Goal: Information Seeking & Learning: Find specific fact

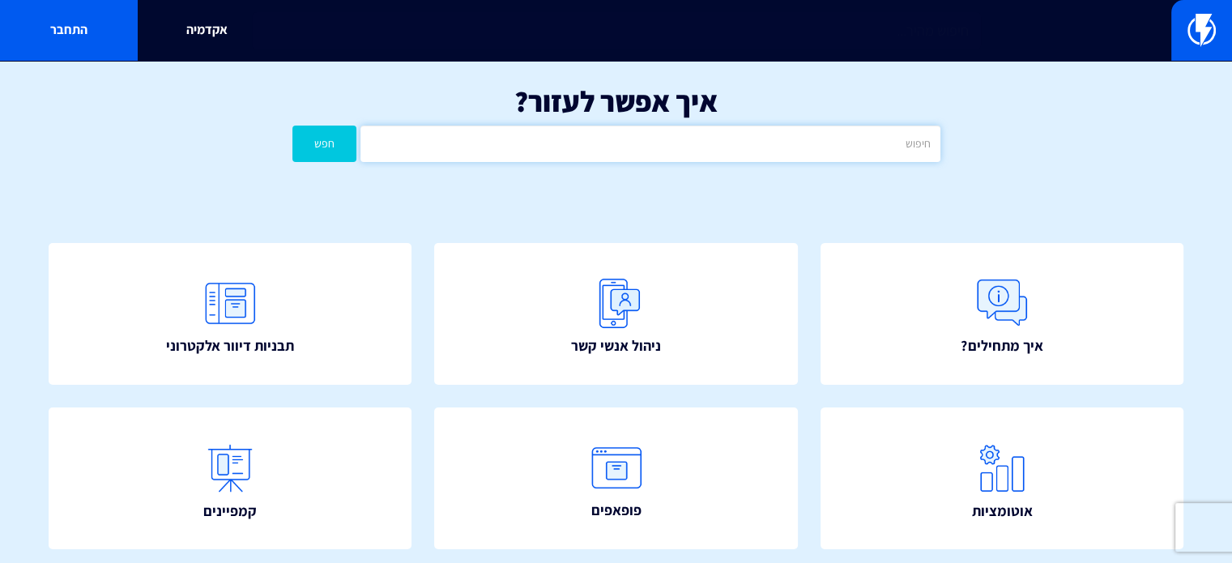
click at [692, 144] on input "text" at bounding box center [649, 144] width 579 height 36
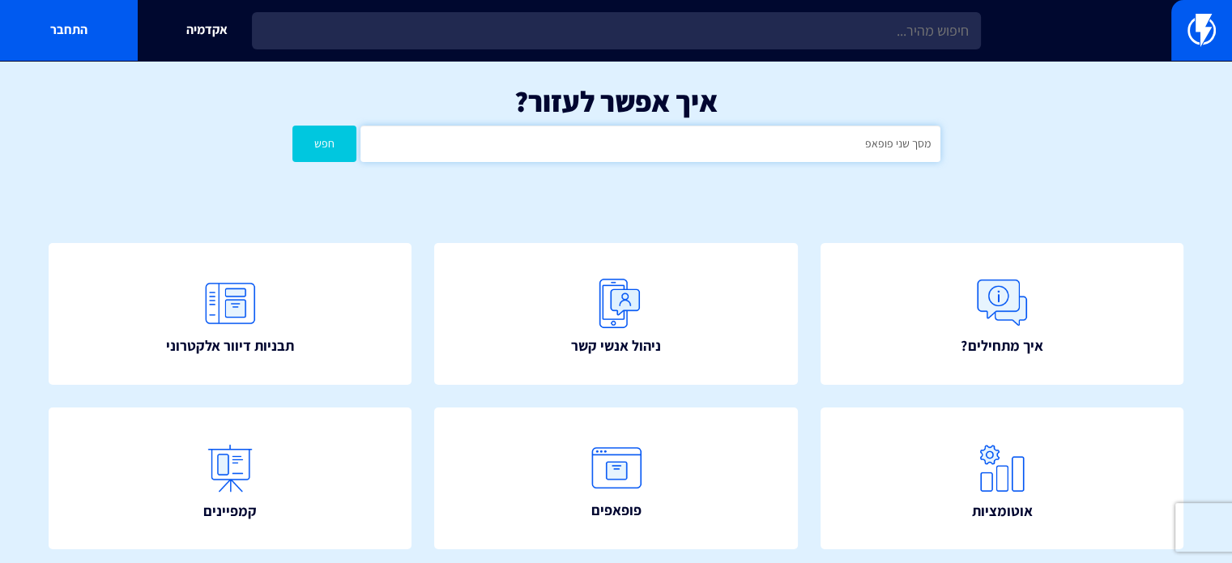
type input "מסך שני פופאפ"
click at [292, 126] on button "חפש" at bounding box center [324, 144] width 65 height 36
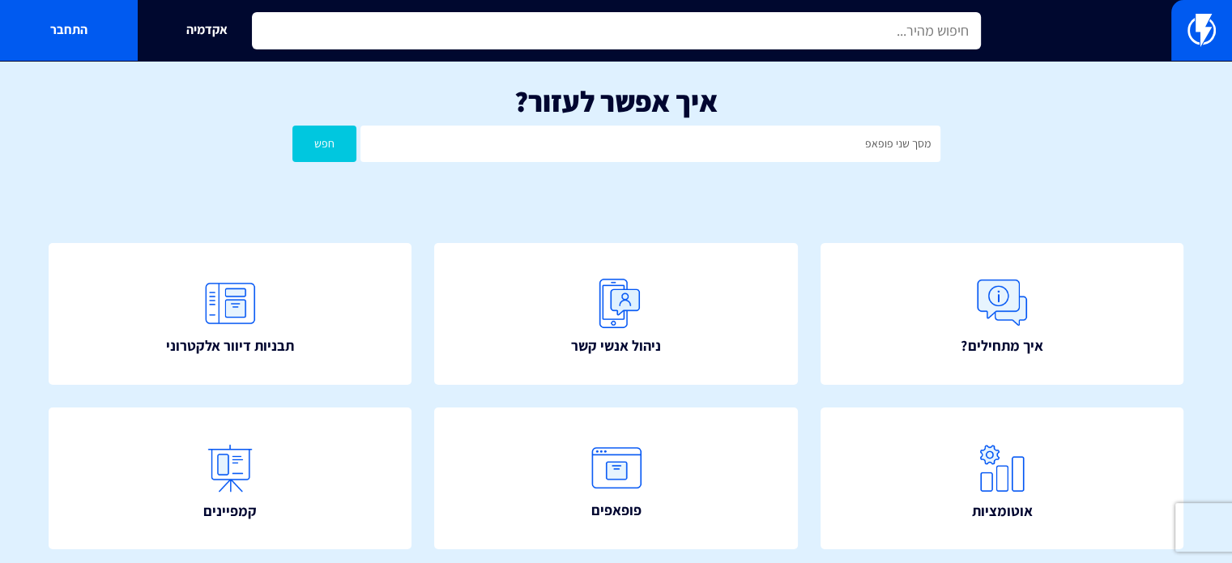
click at [622, 31] on input "text" at bounding box center [616, 30] width 729 height 37
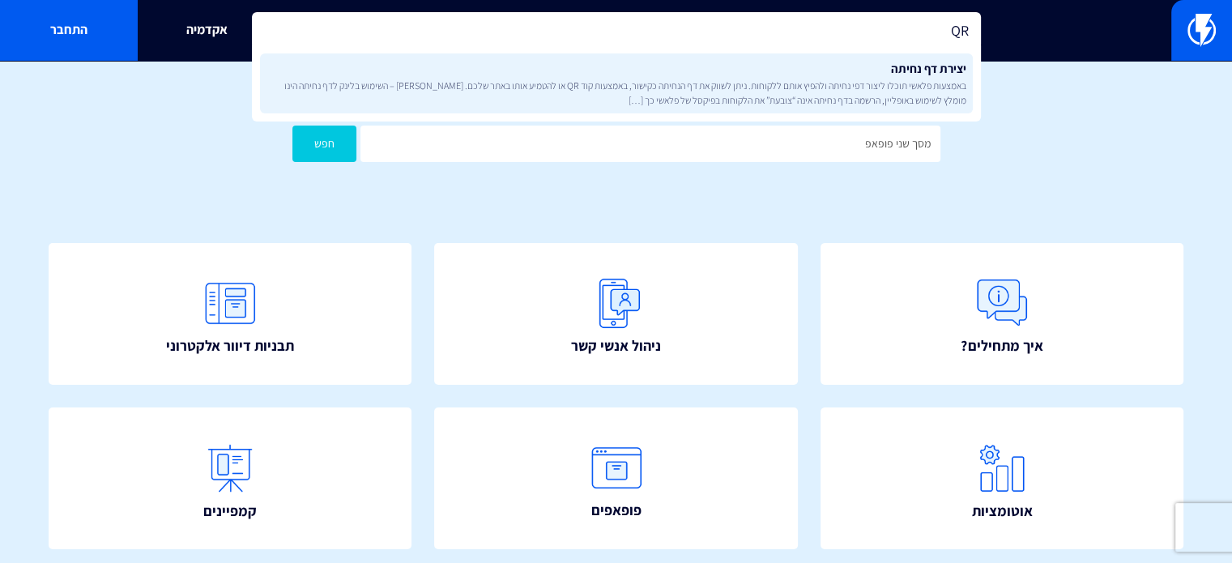
type input "QR"
click at [827, 83] on span "באמצעות פלאשי תוכלו ליצור דפי נחיתה ולהפיץ אותם ללקוחות. ניתן לשווק את דף הנחית…" at bounding box center [617, 93] width 700 height 28
